Goal: Information Seeking & Learning: Learn about a topic

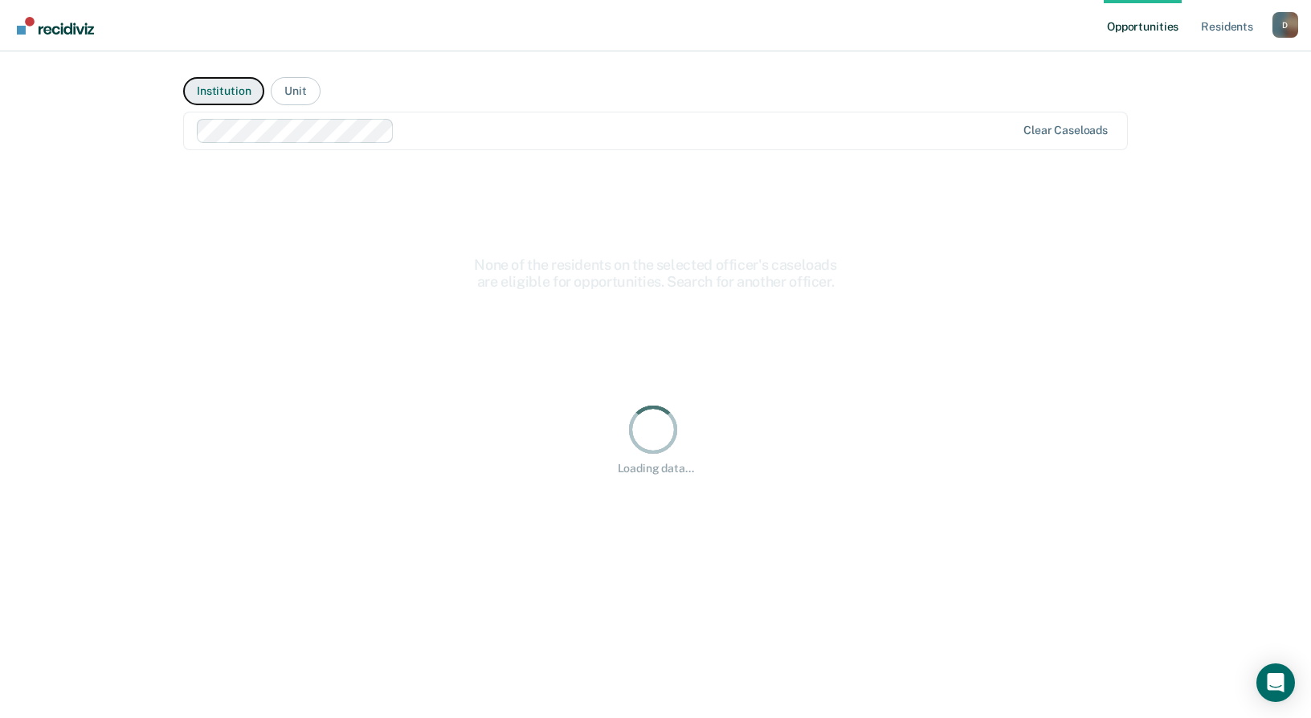
click at [226, 96] on button "Institution" at bounding box center [223, 91] width 81 height 28
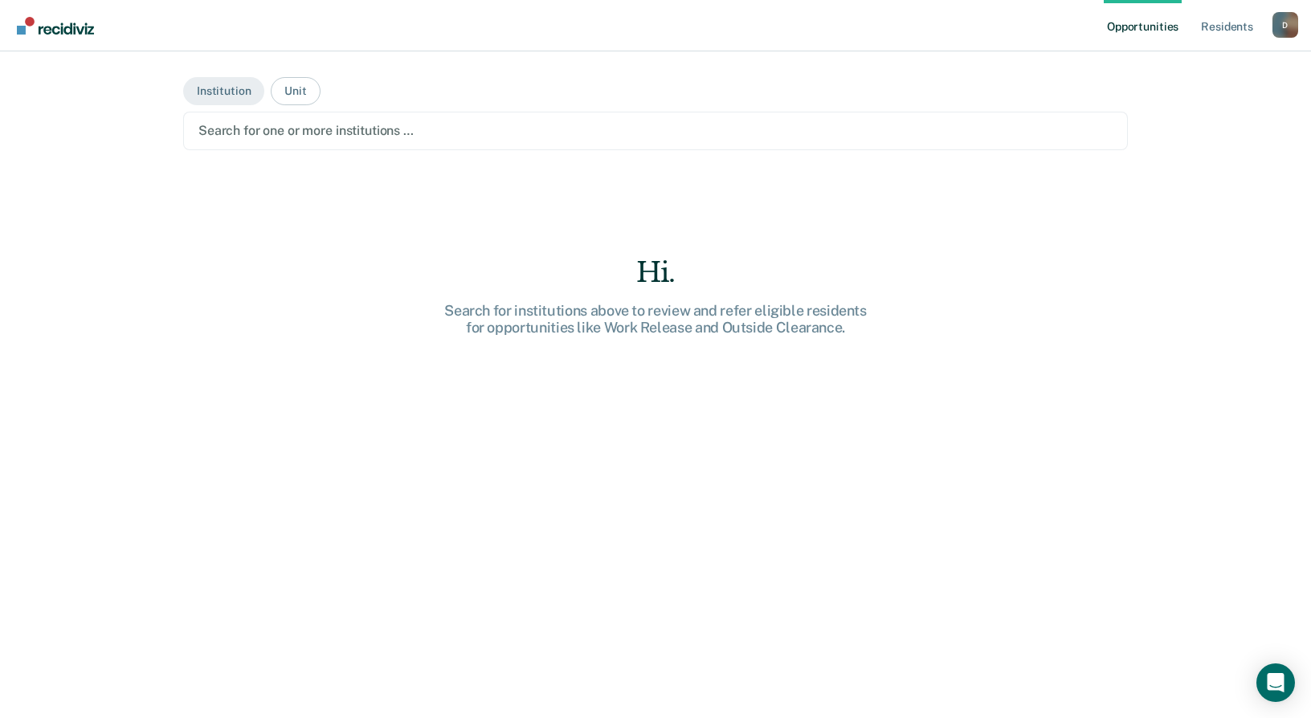
click at [221, 107] on main "Institution Unit Search for one or more institutions … Hi. Search for instituti…" at bounding box center [655, 365] width 983 height 628
click at [231, 96] on button "Institution" at bounding box center [223, 91] width 81 height 28
click at [366, 129] on div at bounding box center [655, 130] width 914 height 18
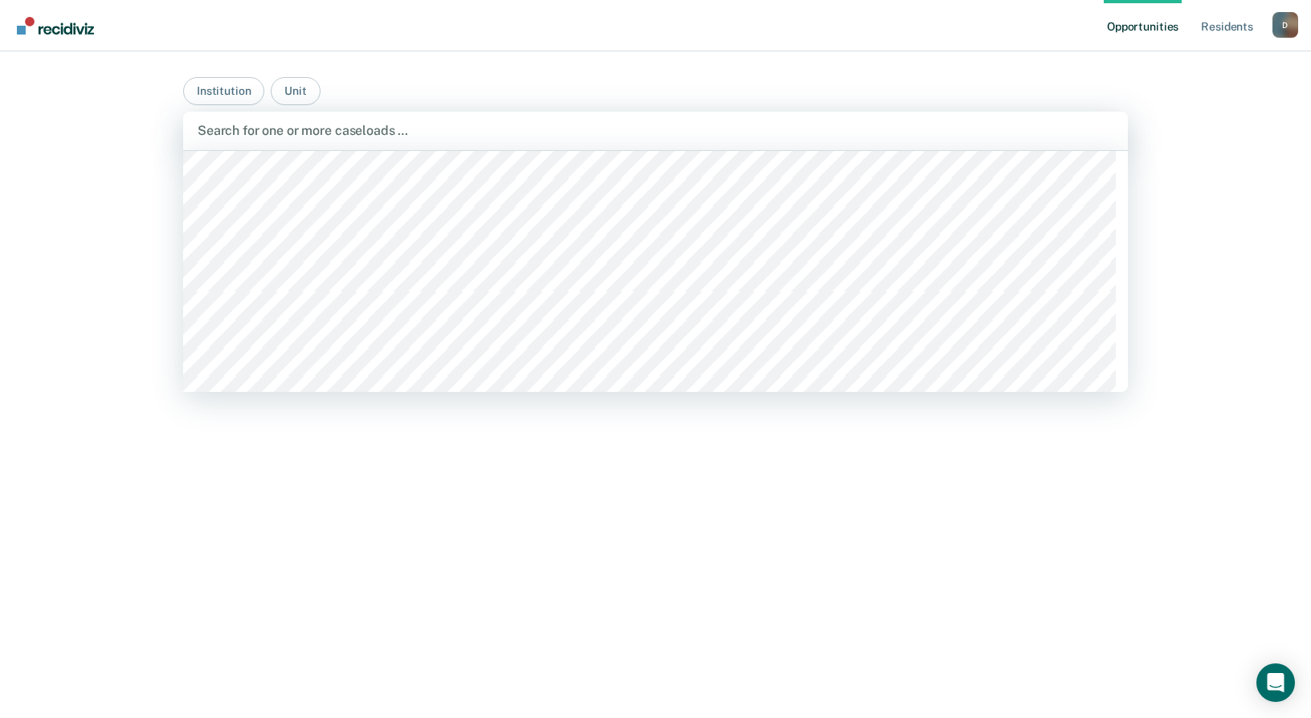
scroll to position [884, 0]
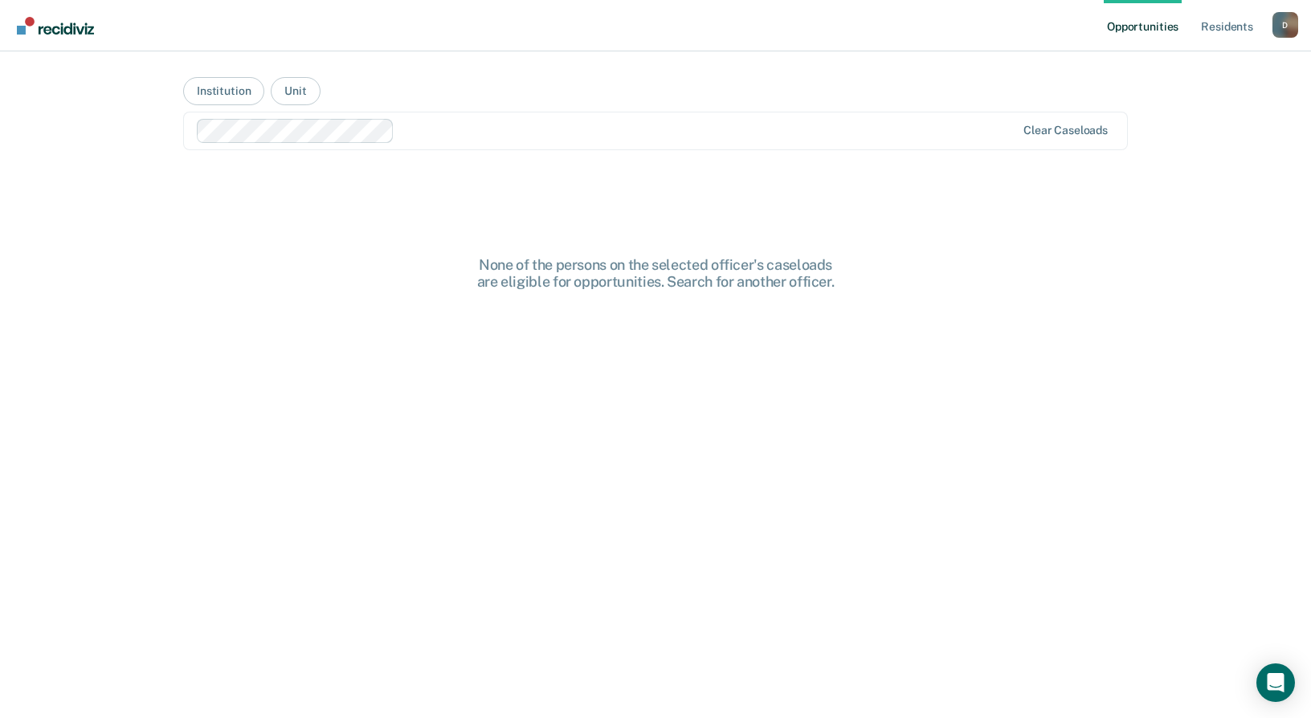
click at [469, 75] on main "Institution Unit Clear caseloads None of the persons on the selected officer's …" at bounding box center [655, 365] width 983 height 628
click at [307, 91] on button "Unit" at bounding box center [295, 91] width 49 height 28
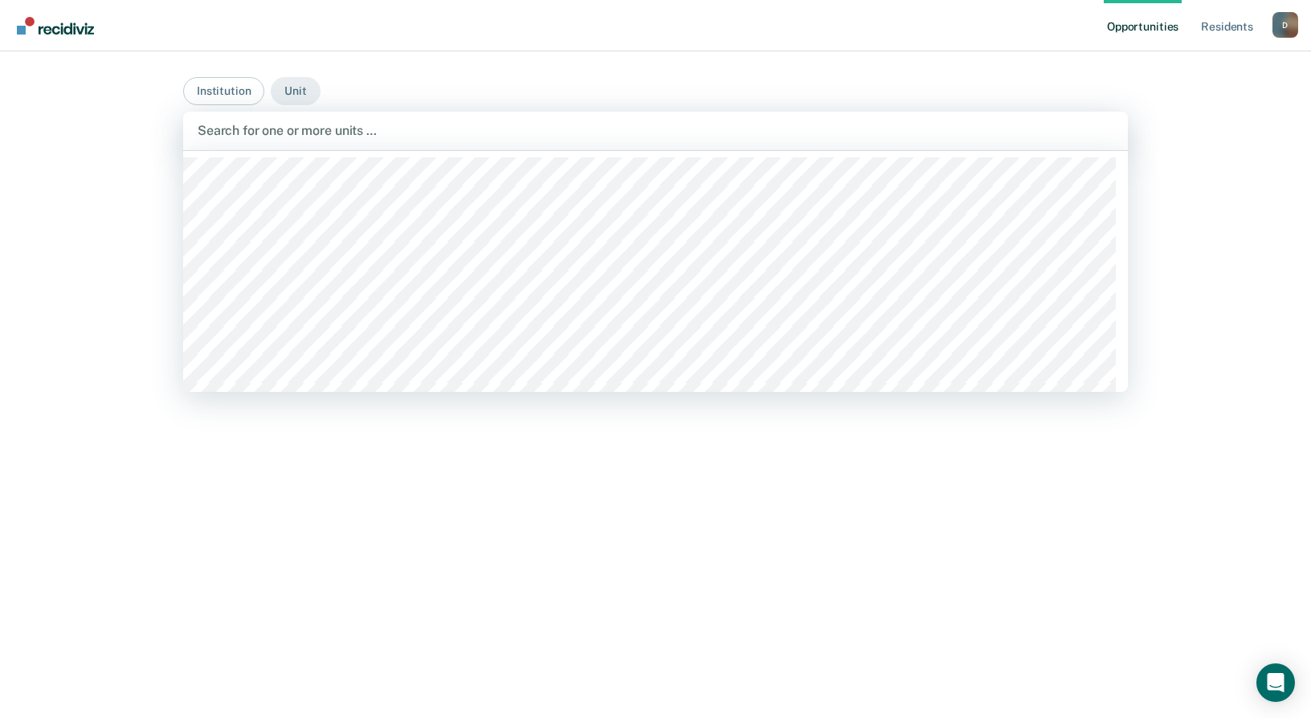
click at [287, 136] on div at bounding box center [656, 130] width 916 height 18
click at [233, 98] on button "Institution" at bounding box center [223, 91] width 81 height 28
click at [244, 141] on div "Search for one or more institutions …" at bounding box center [655, 131] width 919 height 22
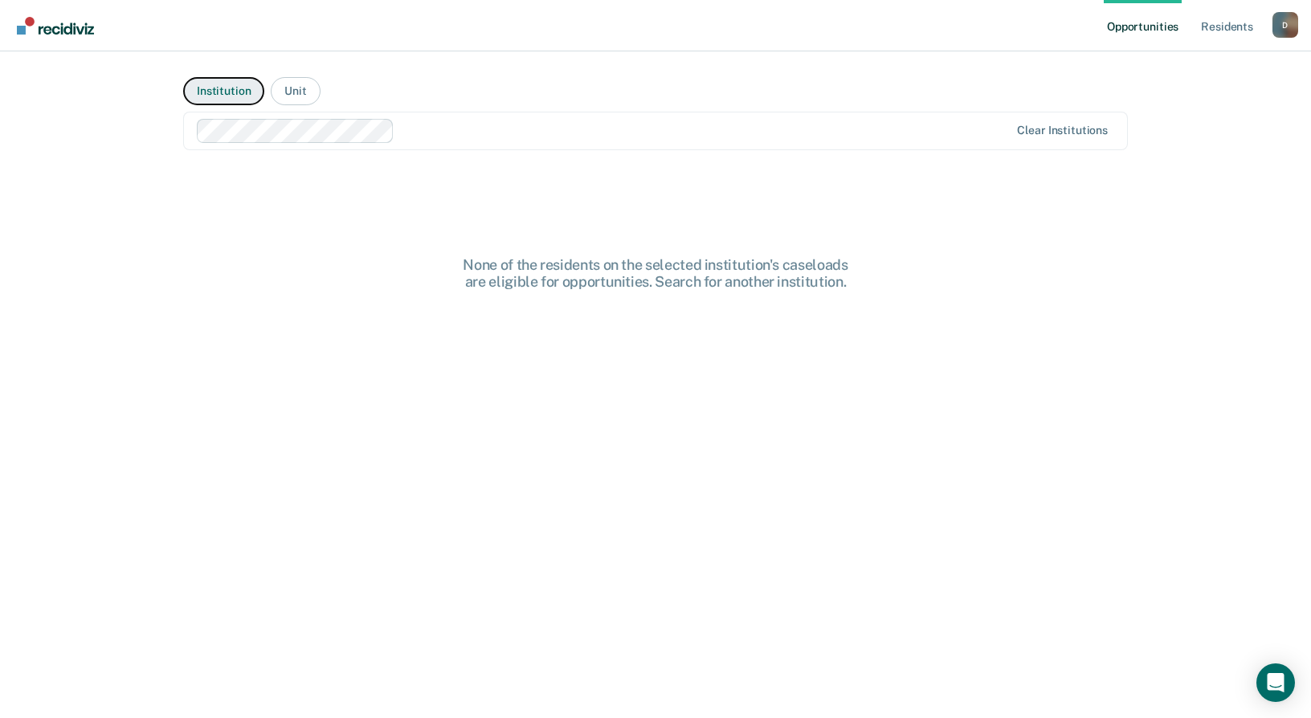
click at [235, 93] on button "Institution" at bounding box center [223, 91] width 81 height 28
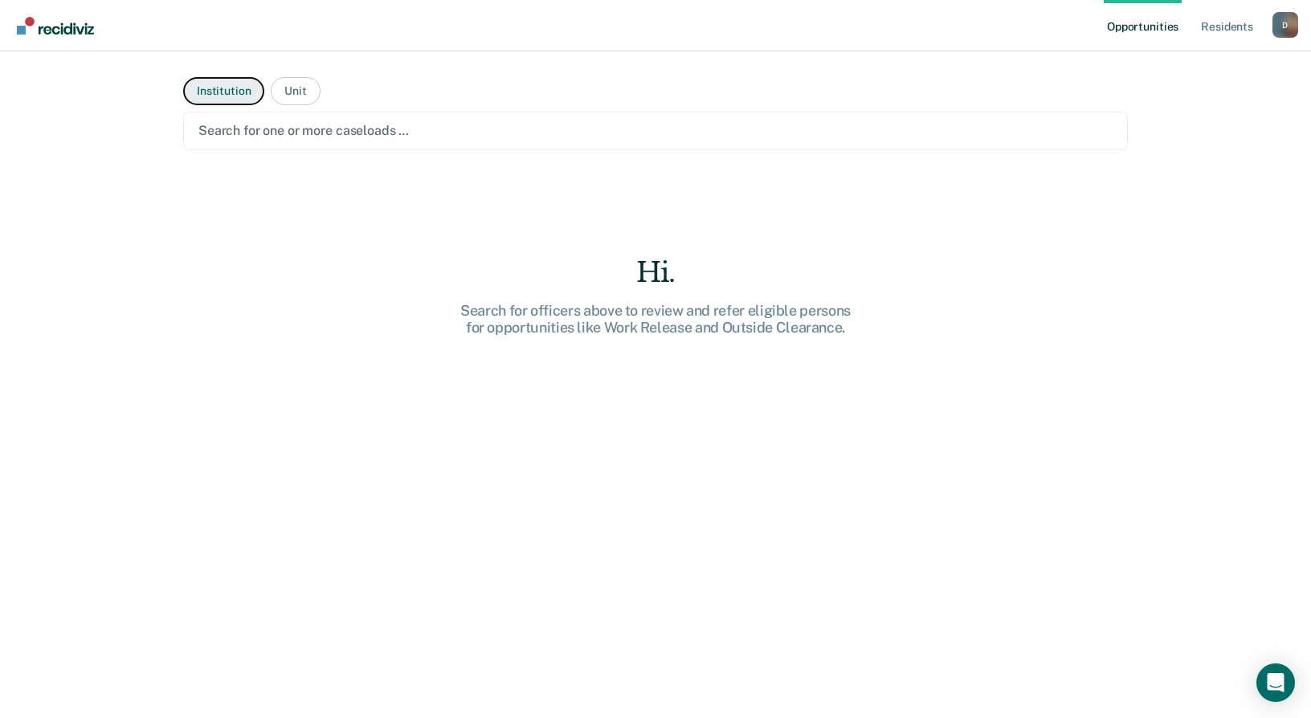
click at [205, 96] on button "Institution" at bounding box center [223, 91] width 81 height 28
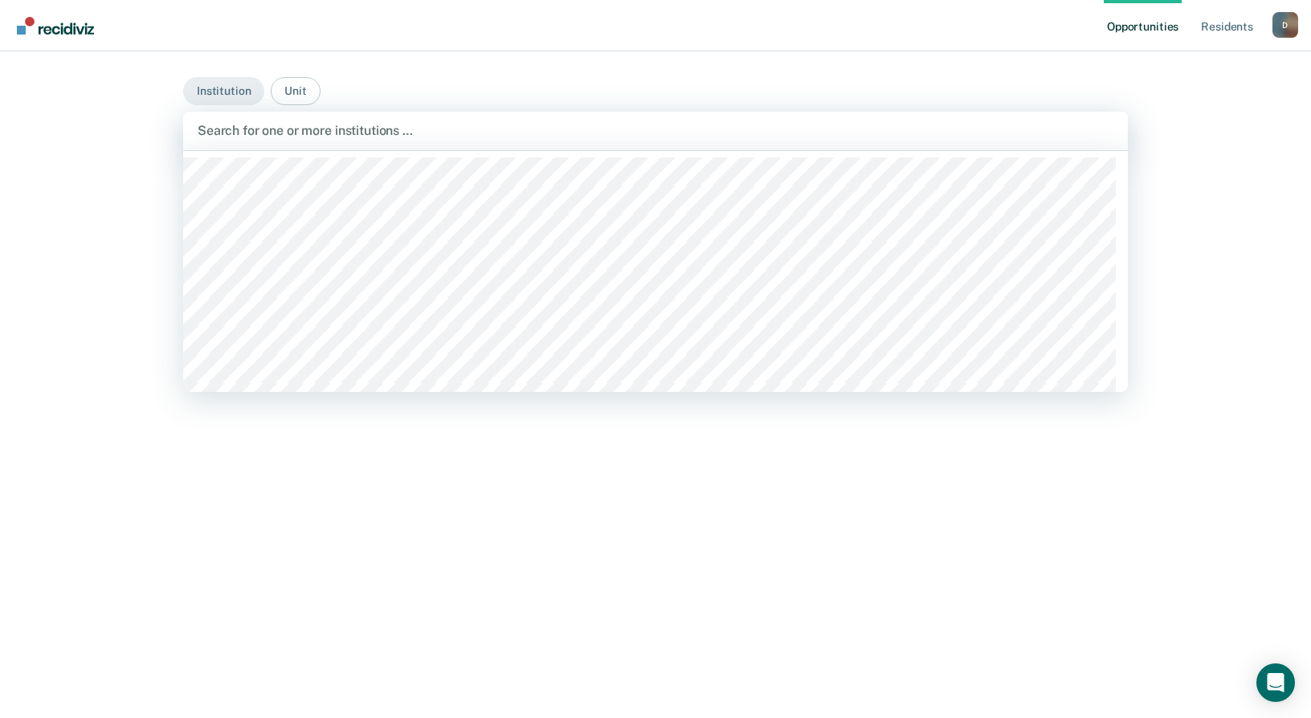
click at [325, 132] on div at bounding box center [656, 130] width 916 height 18
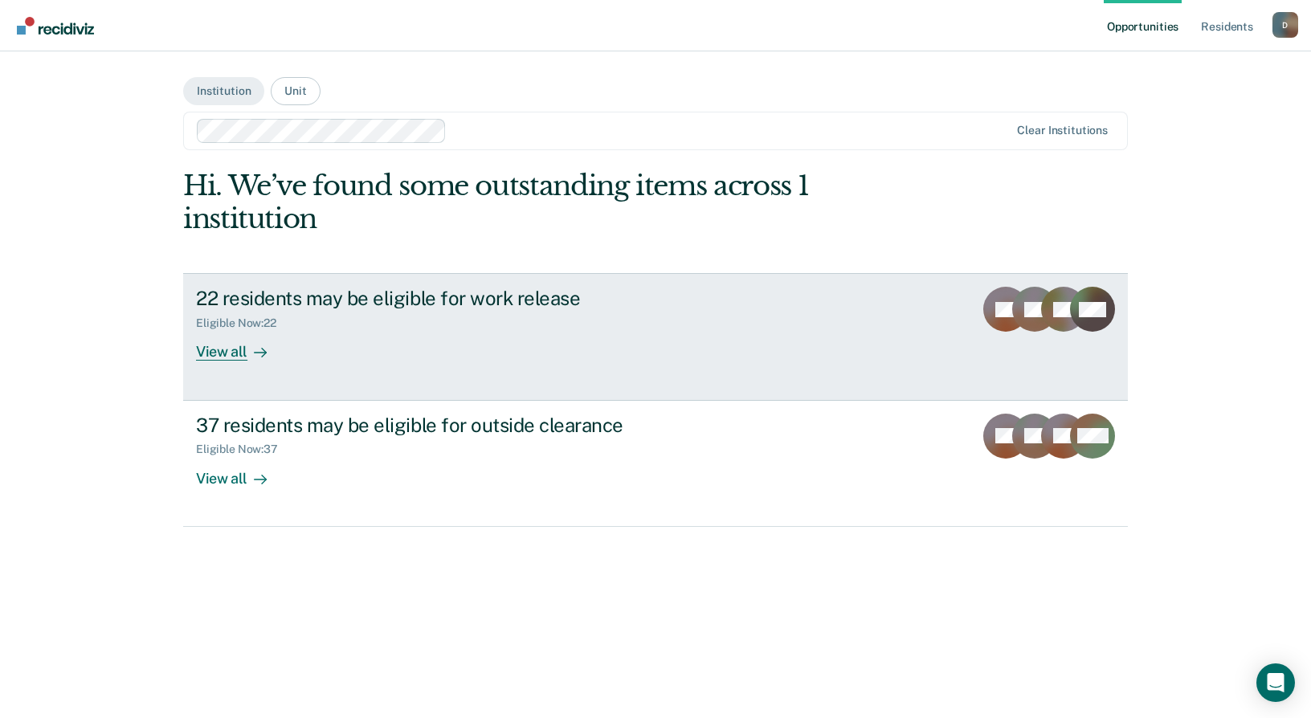
click at [438, 305] on div "22 residents may be eligible for work release" at bounding box center [478, 298] width 564 height 23
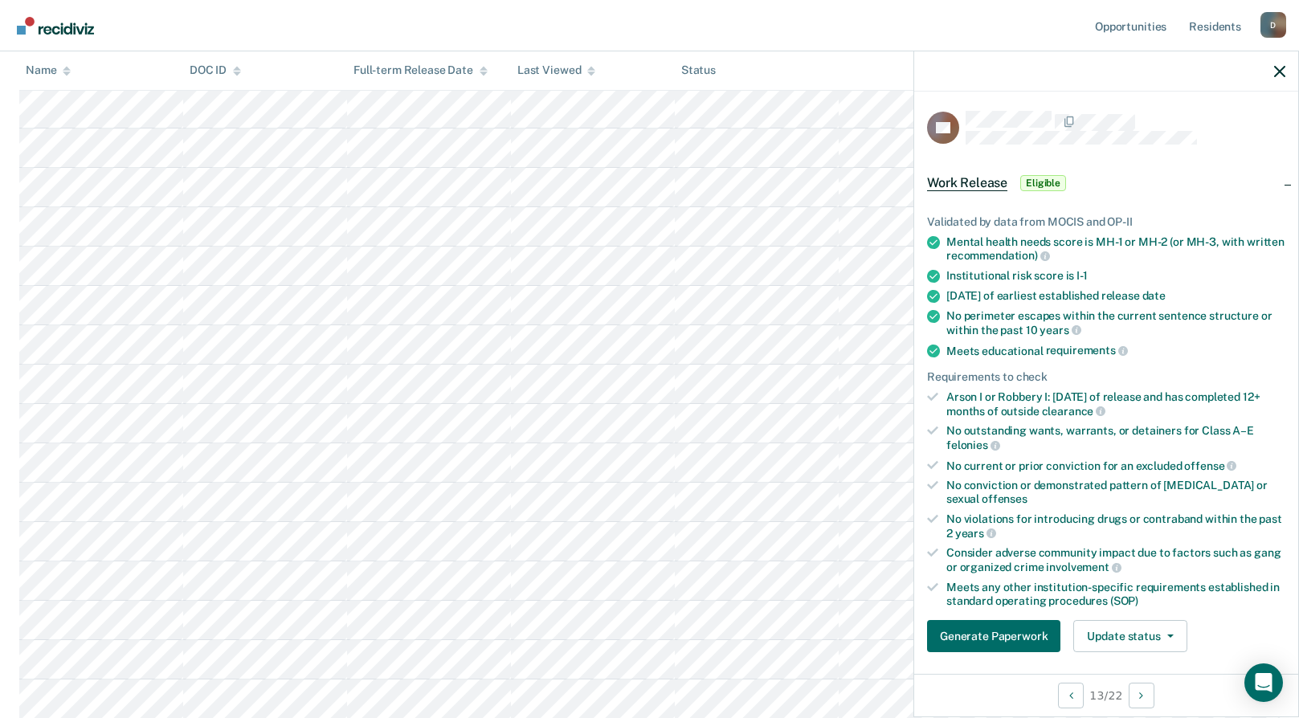
scroll to position [562, 0]
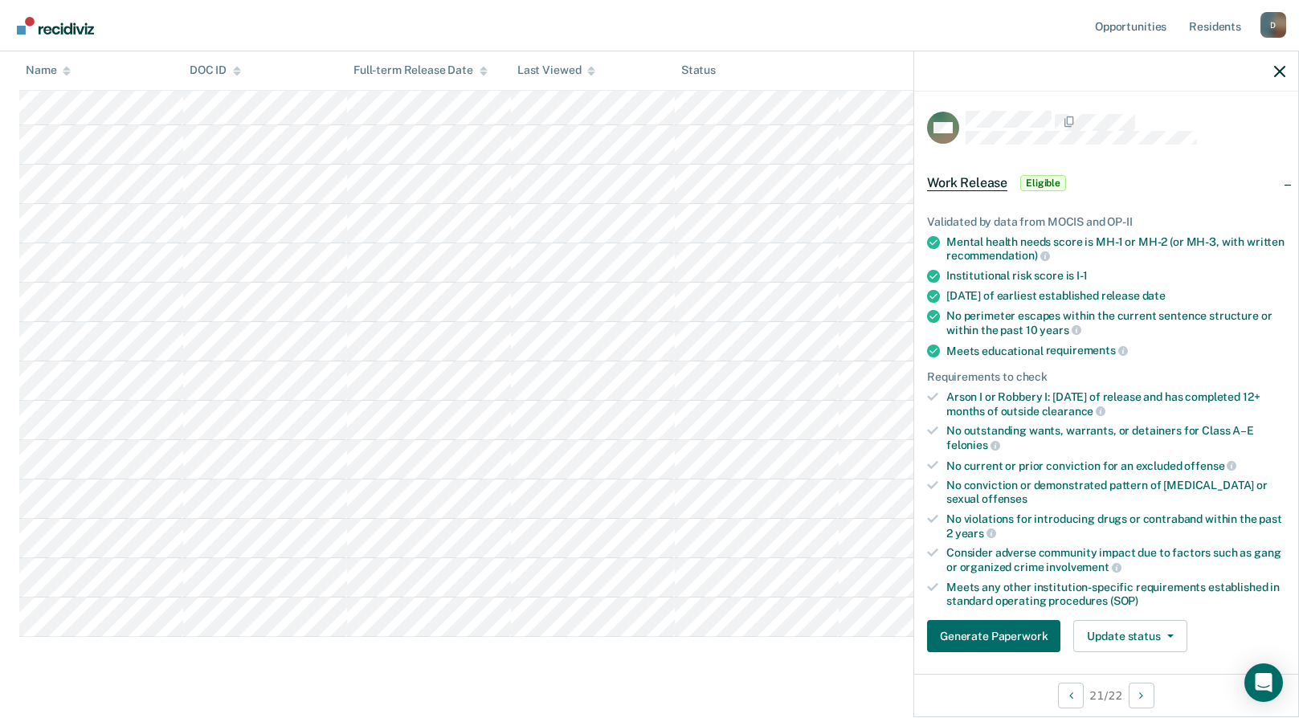
drag, startPoint x: 680, startPoint y: 673, endPoint x: 688, endPoint y: 681, distance: 11.4
click at [680, 674] on div "Work Release Supervised Work Release is a program that allows residents to work…" at bounding box center [649, 115] width 1261 height 1135
click at [507, 685] on main "Work Release Supervised Work Release is a program that allows residents to work…" at bounding box center [649, 135] width 1299 height 1225
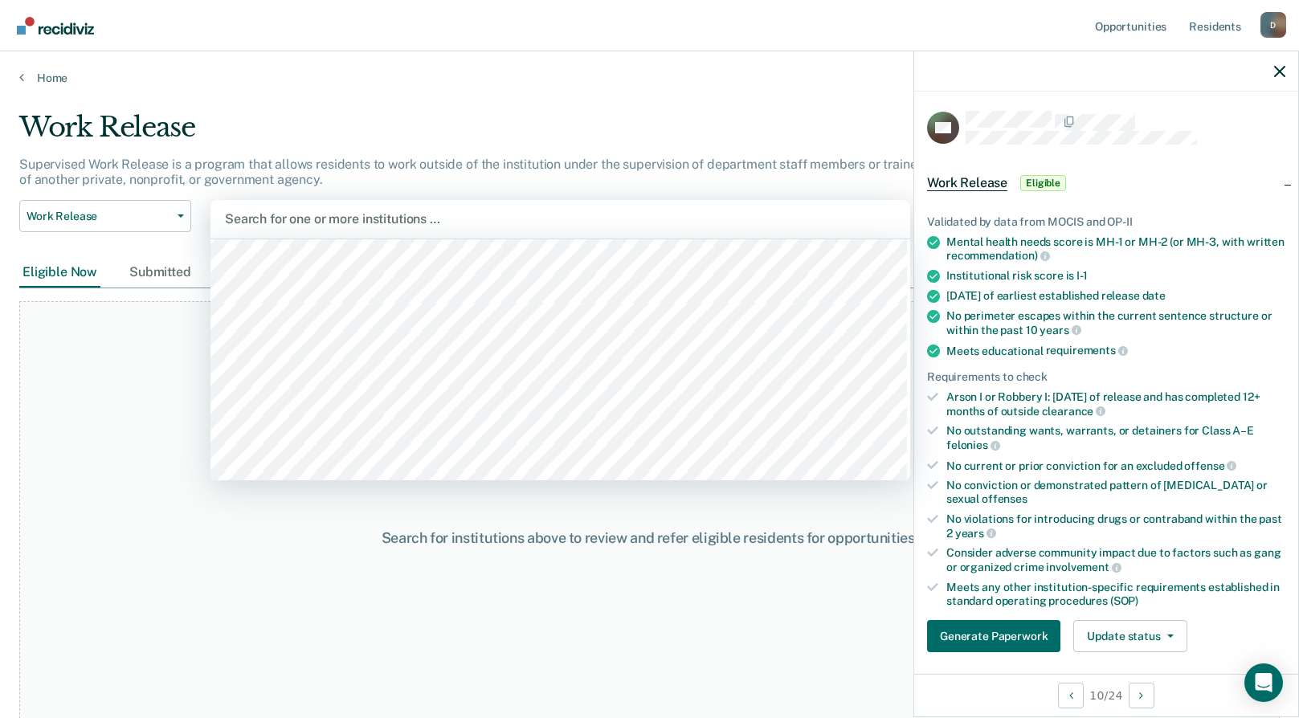
scroll to position [2009, 0]
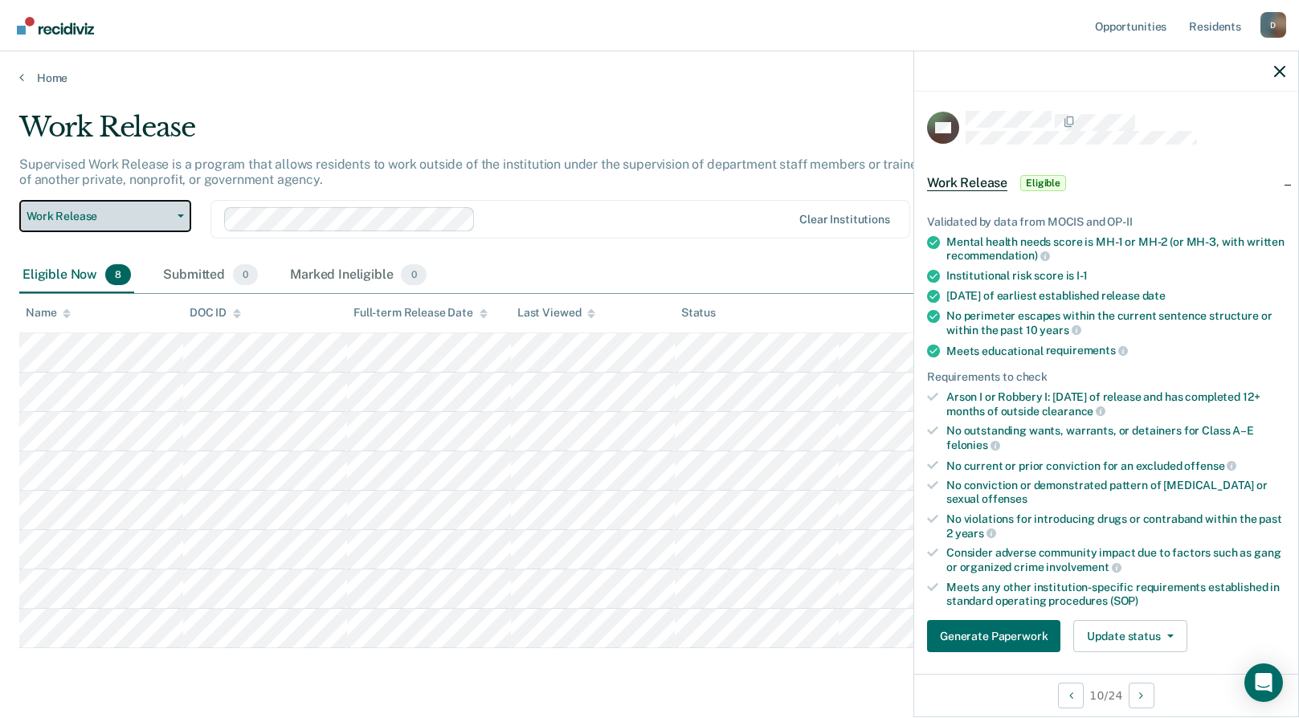
click at [176, 217] on span "button" at bounding box center [177, 216] width 13 height 3
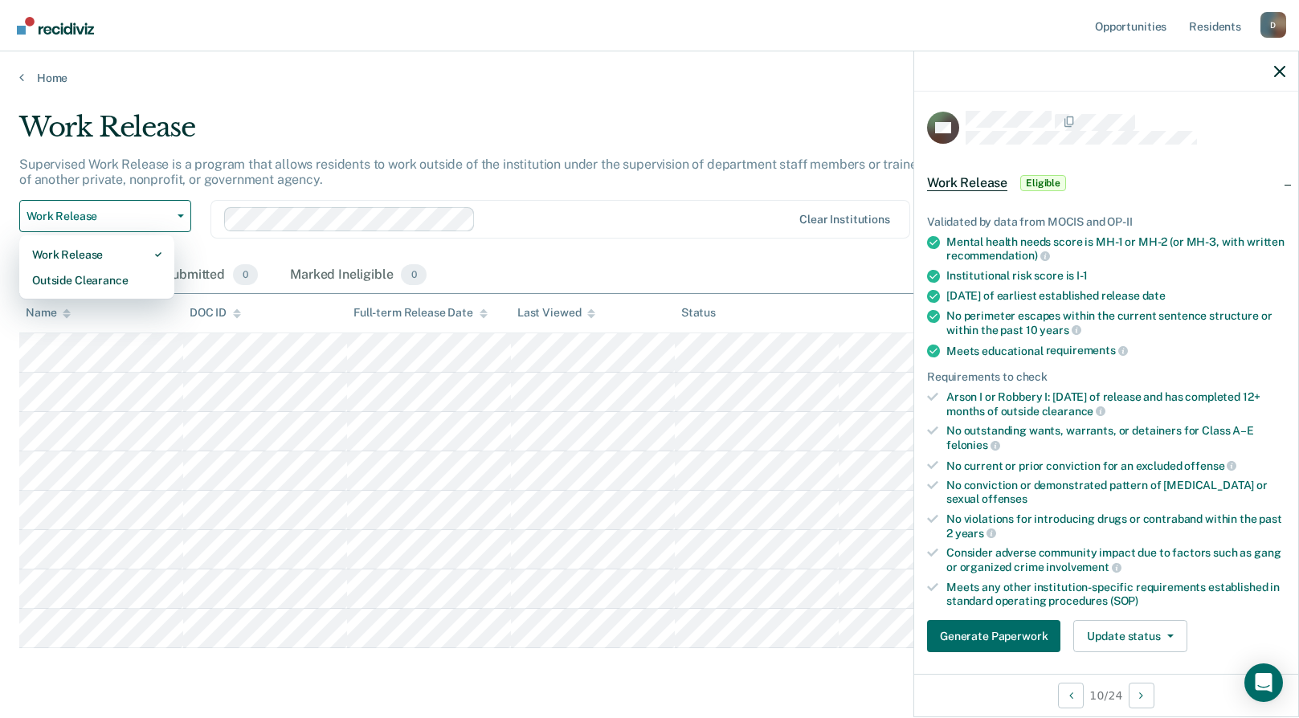
click at [431, 145] on div "Work Release" at bounding box center [506, 134] width 975 height 46
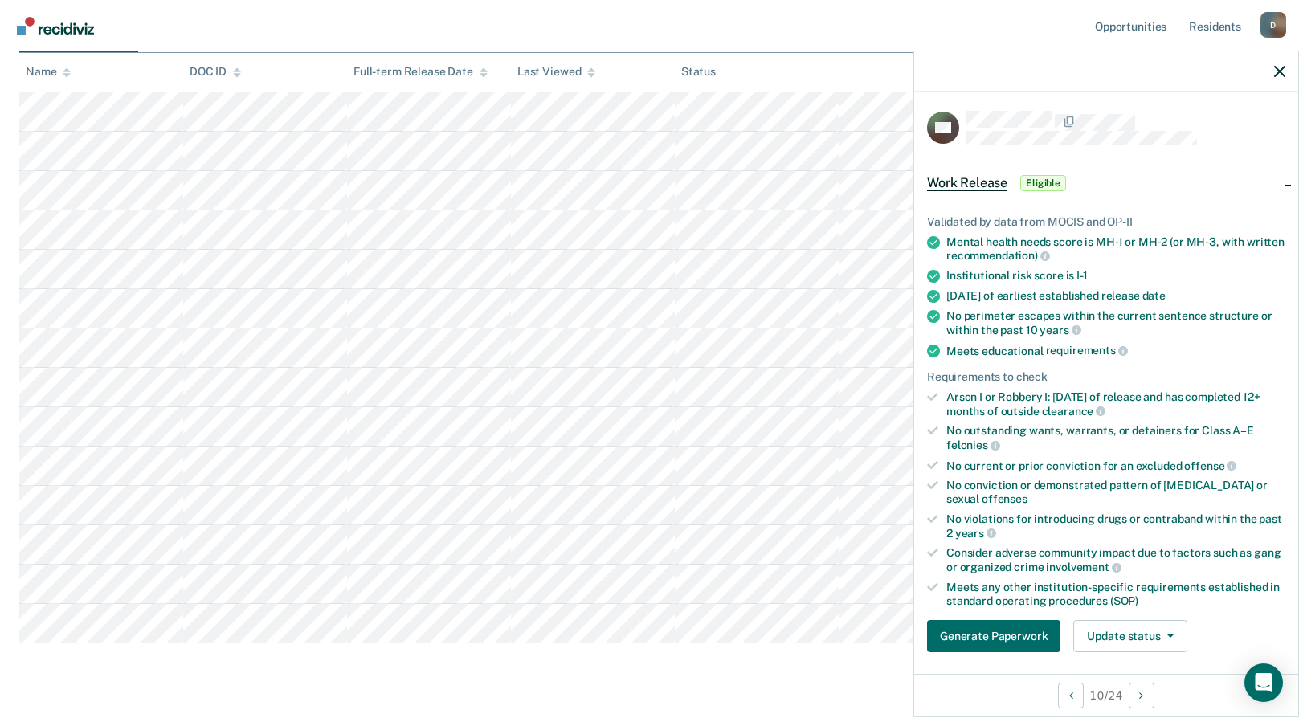
scroll to position [0, 0]
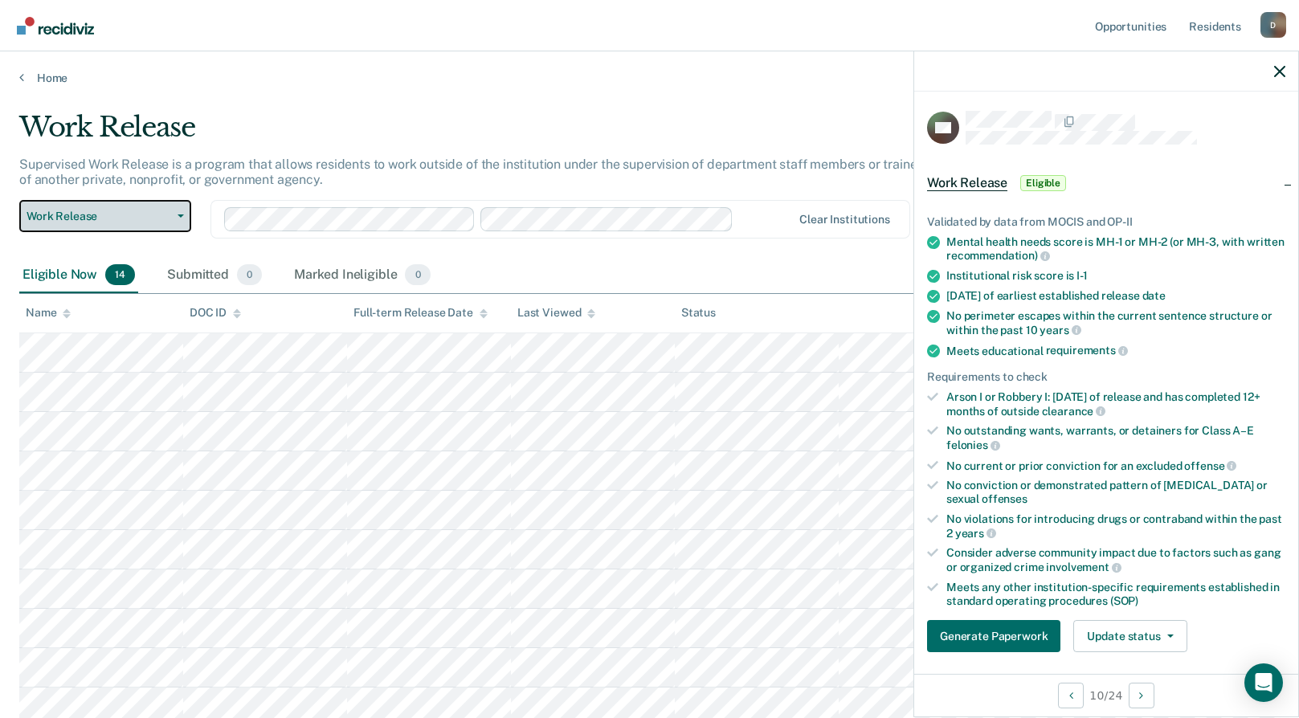
click at [175, 223] on button "Work Release" at bounding box center [105, 216] width 172 height 32
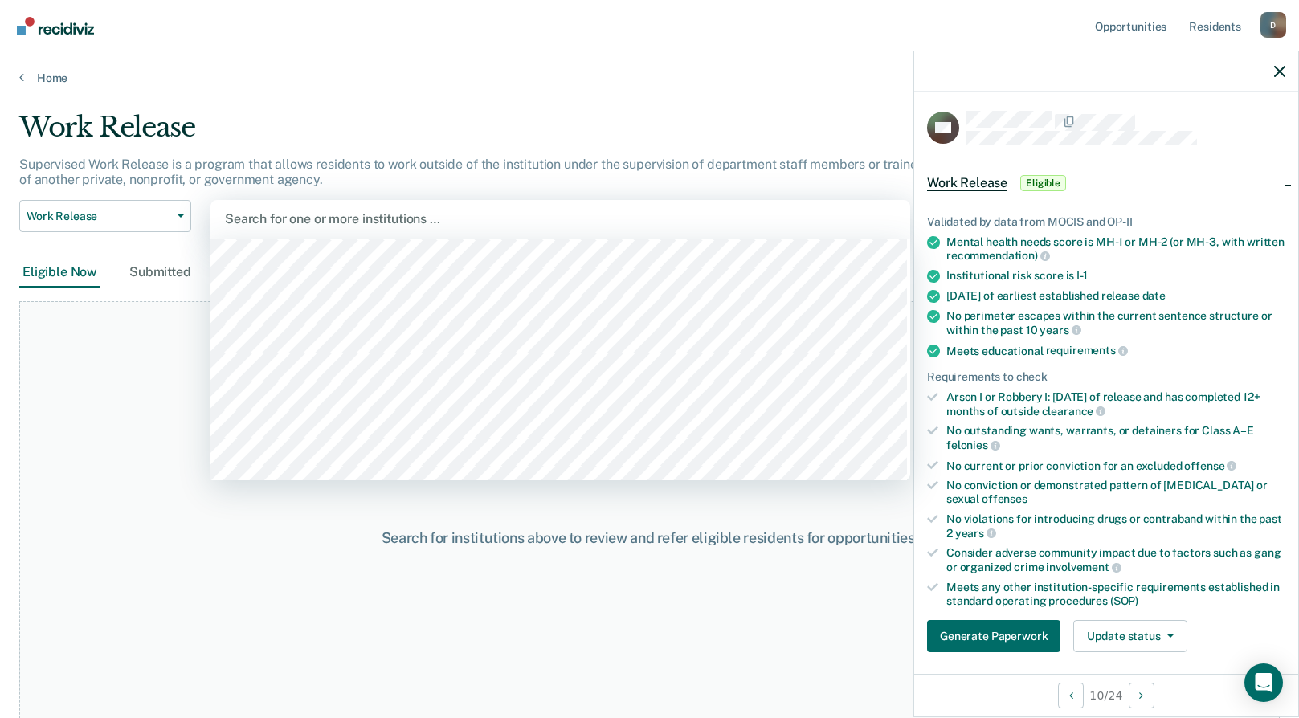
scroll to position [884, 0]
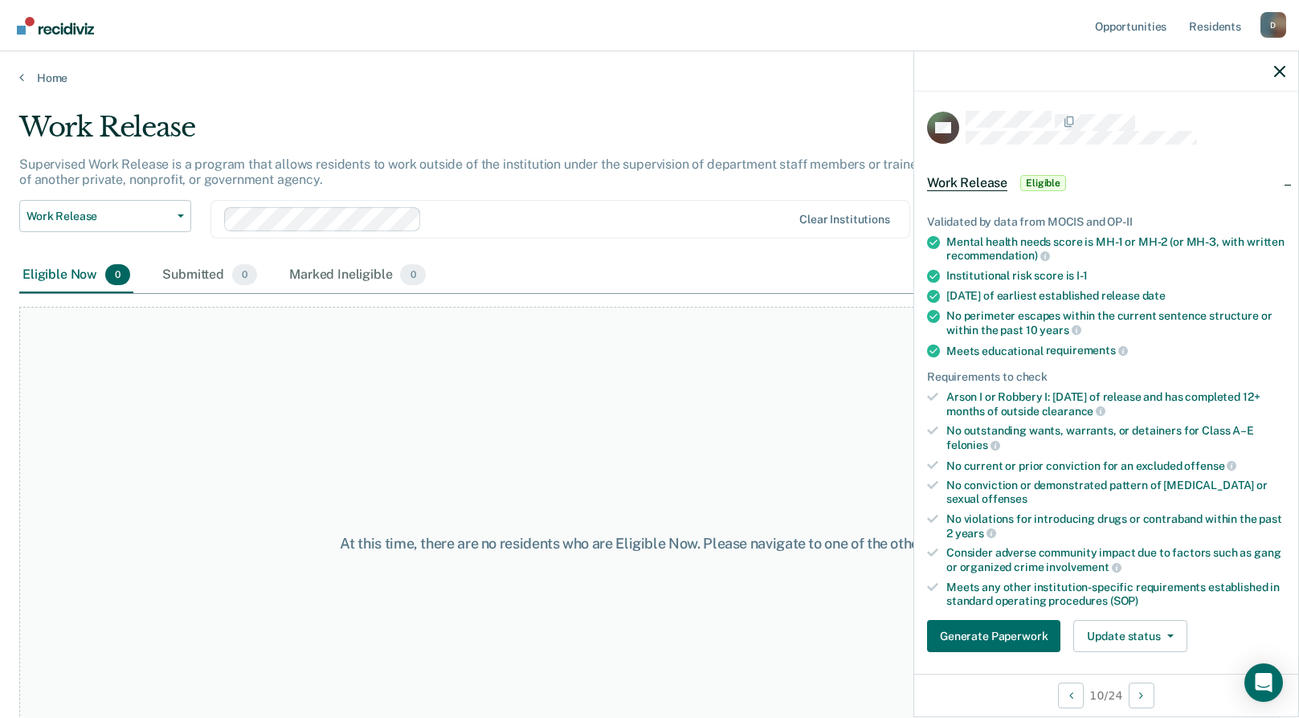
click at [1270, 82] on div at bounding box center [1106, 71] width 384 height 40
click at [1276, 77] on icon "button" at bounding box center [1279, 71] width 11 height 11
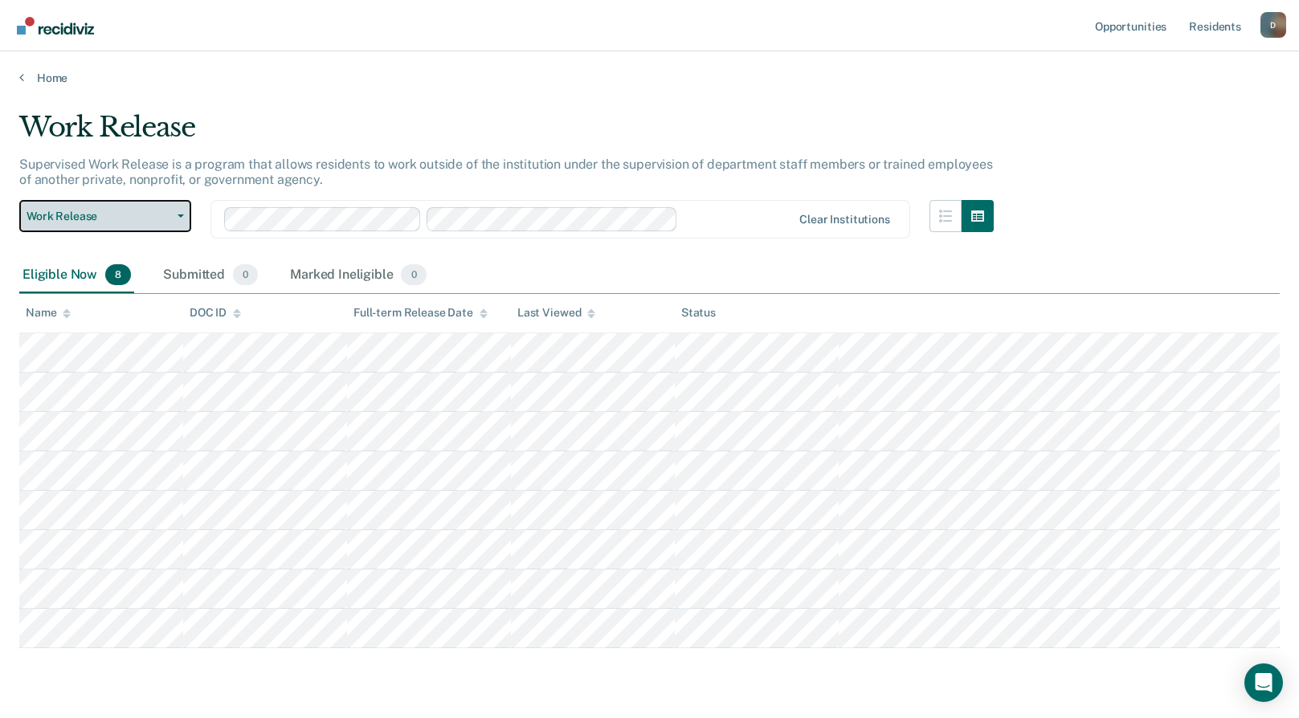
click at [175, 216] on span "button" at bounding box center [177, 216] width 13 height 3
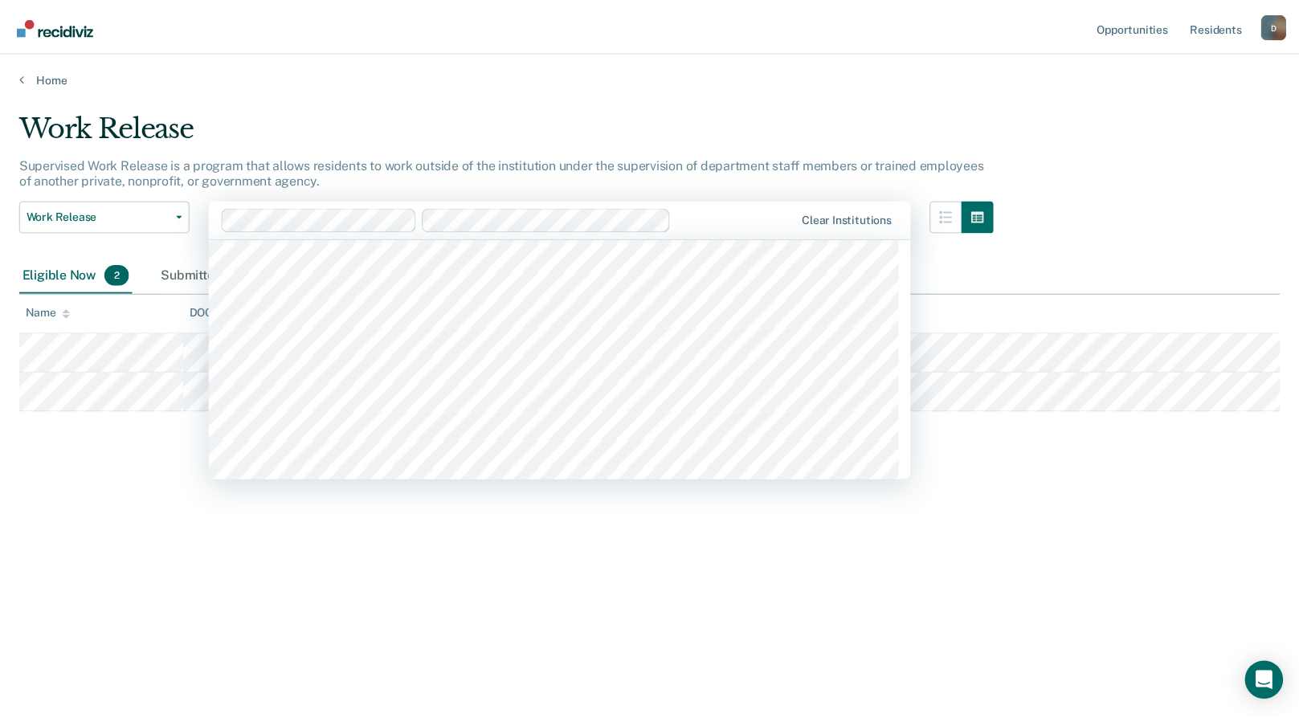
scroll to position [1928, 0]
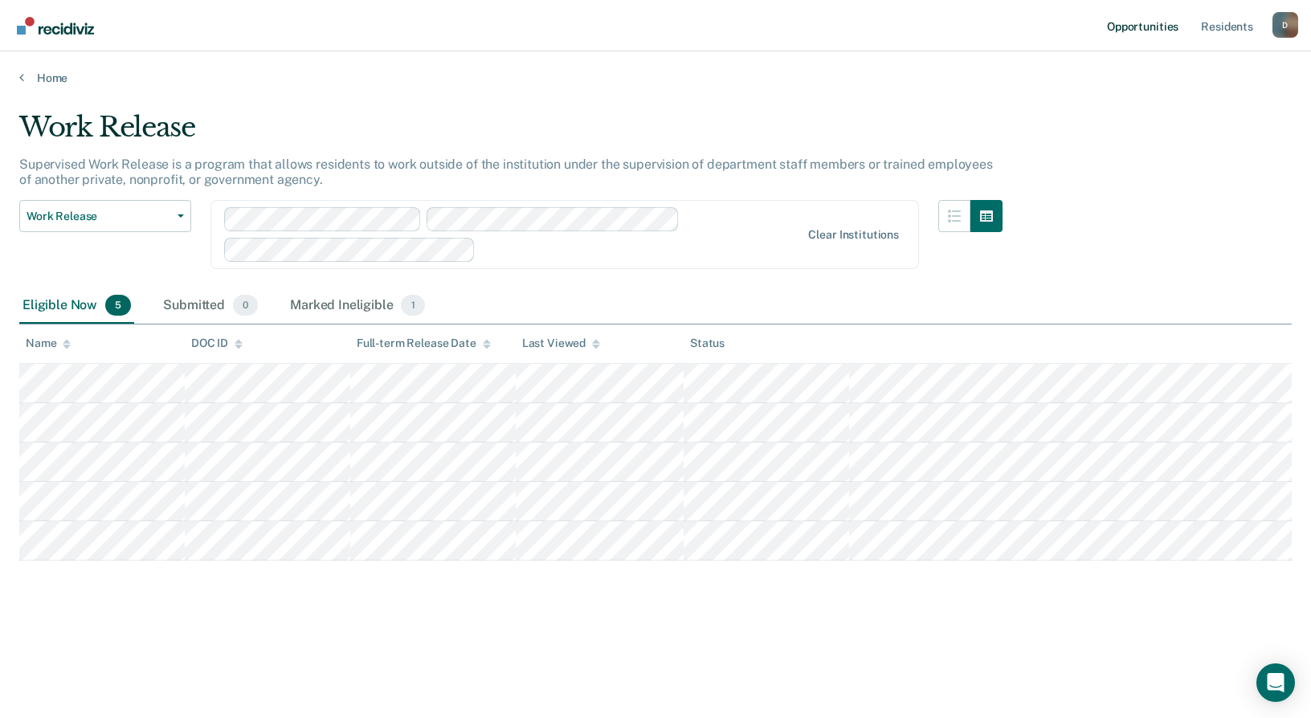
click at [1136, 25] on link "Opportunities" at bounding box center [1143, 25] width 78 height 51
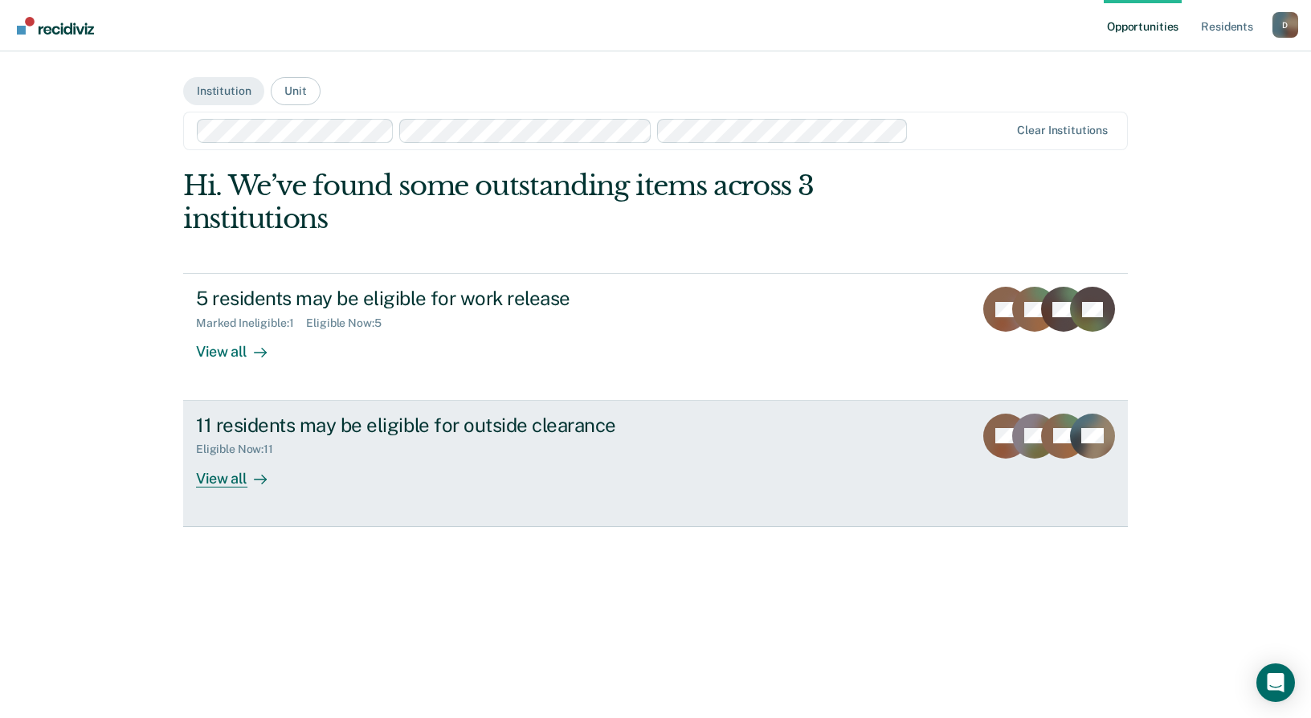
click at [408, 436] on div "11 residents may be eligible for outside clearance" at bounding box center [478, 425] width 564 height 23
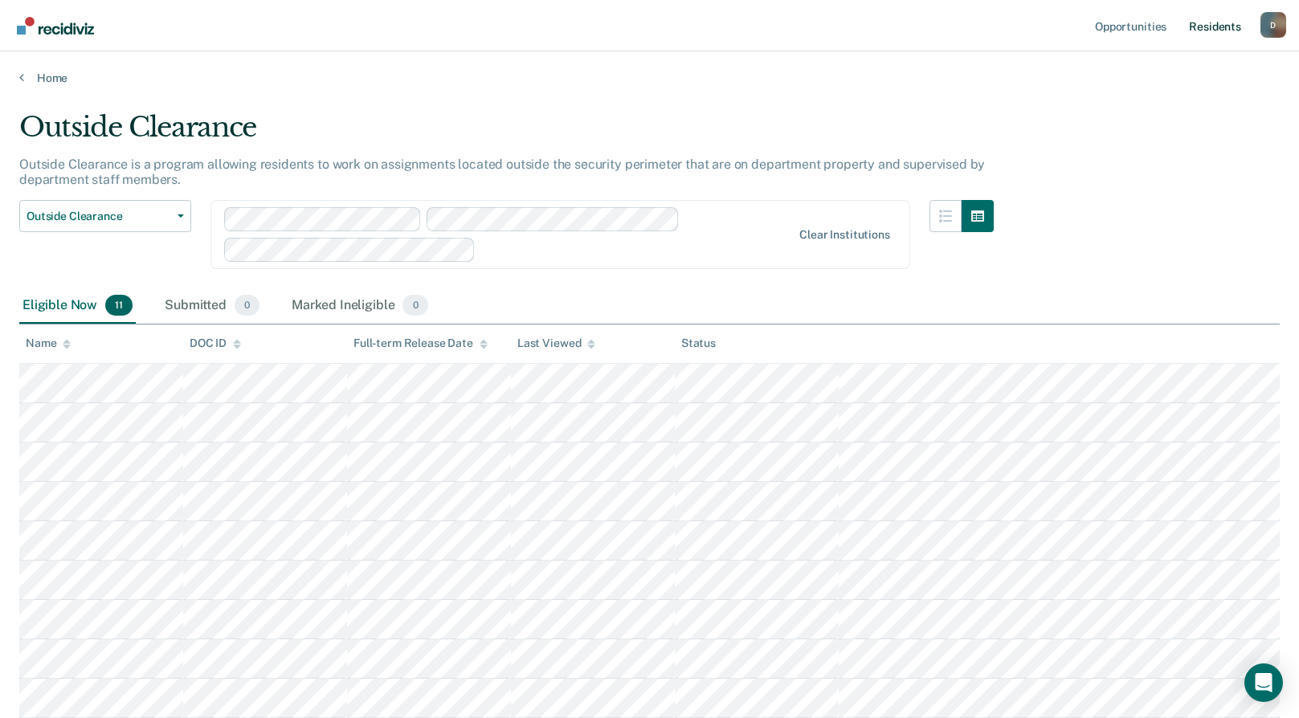
click at [1219, 27] on link "Resident s" at bounding box center [1215, 25] width 59 height 51
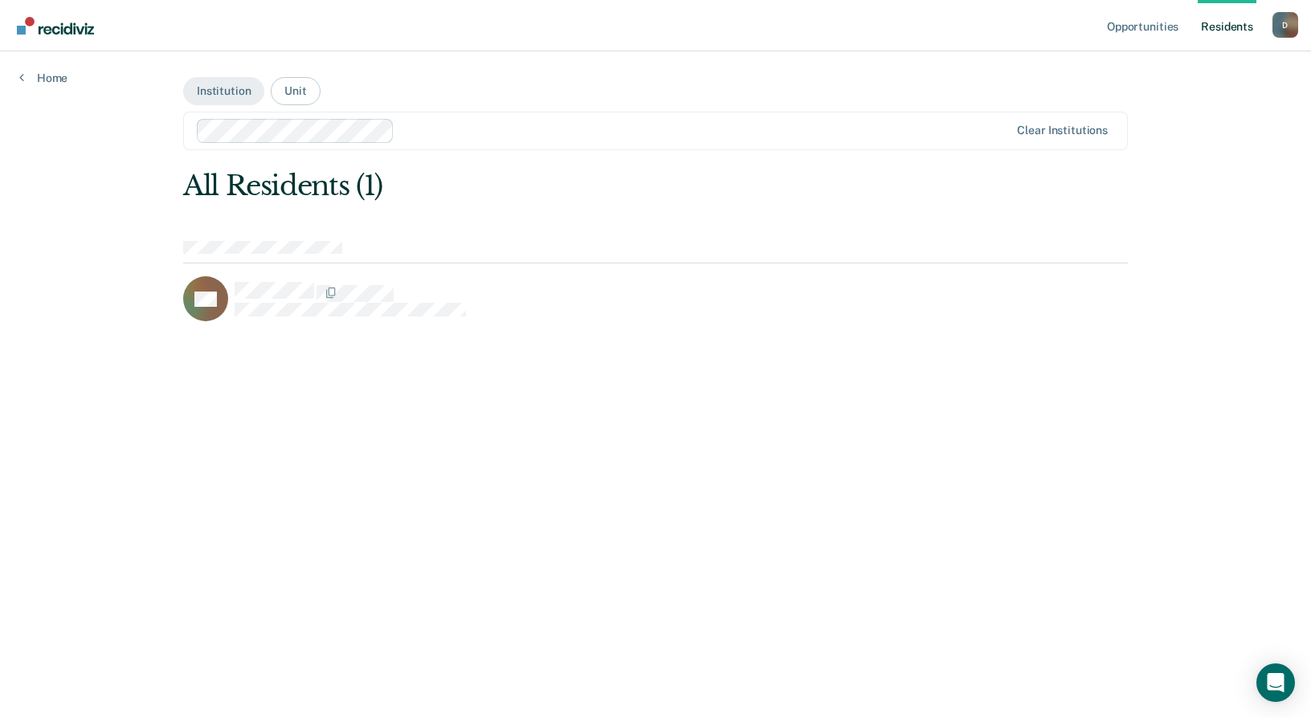
click at [616, 277] on div "LM" at bounding box center [416, 298] width 466 height 45
